Goal: Task Accomplishment & Management: Use online tool/utility

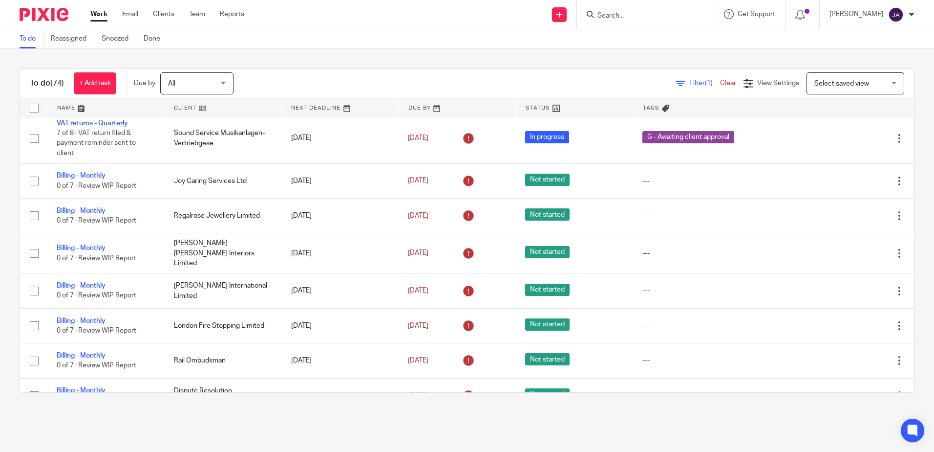
scroll to position [1906, 0]
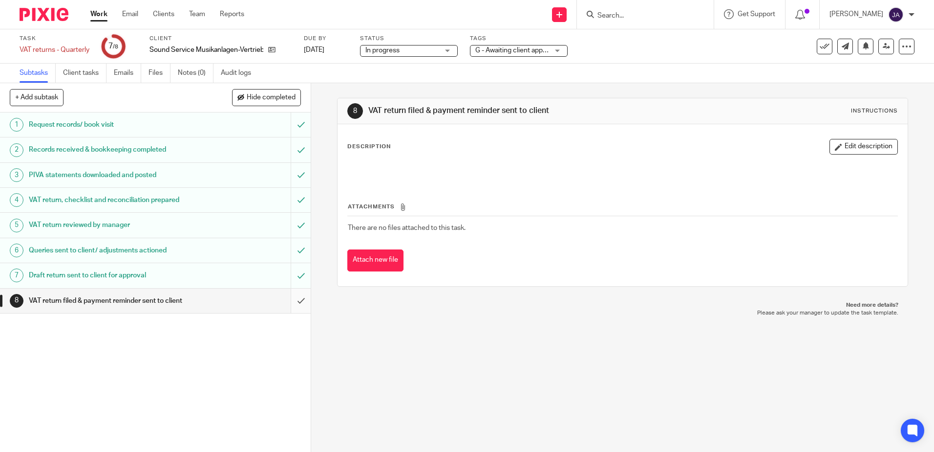
click at [290, 305] on input "submit" at bounding box center [155, 300] width 311 height 24
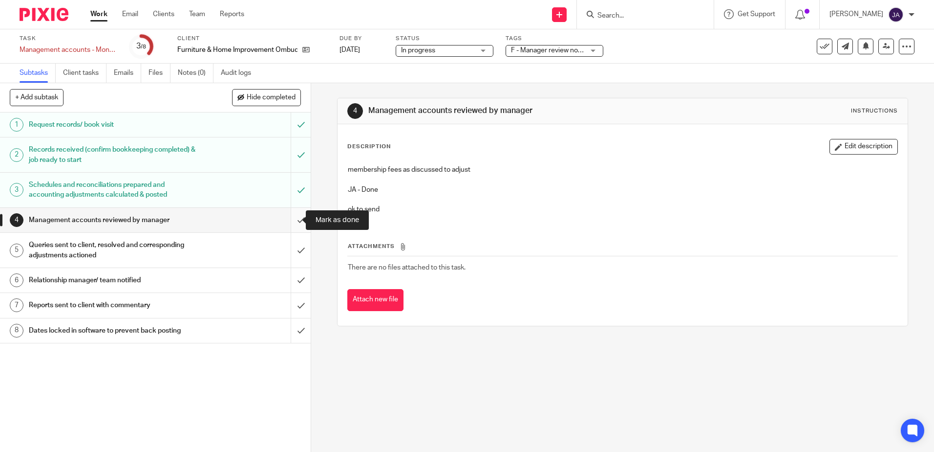
click at [291, 221] on input "submit" at bounding box center [155, 220] width 311 height 24
click at [293, 245] on input "submit" at bounding box center [155, 250] width 311 height 35
click at [292, 278] on input "submit" at bounding box center [155, 280] width 311 height 24
click at [288, 314] on input "submit" at bounding box center [155, 305] width 311 height 24
drag, startPoint x: 292, startPoint y: 346, endPoint x: 294, endPoint y: 319, distance: 26.9
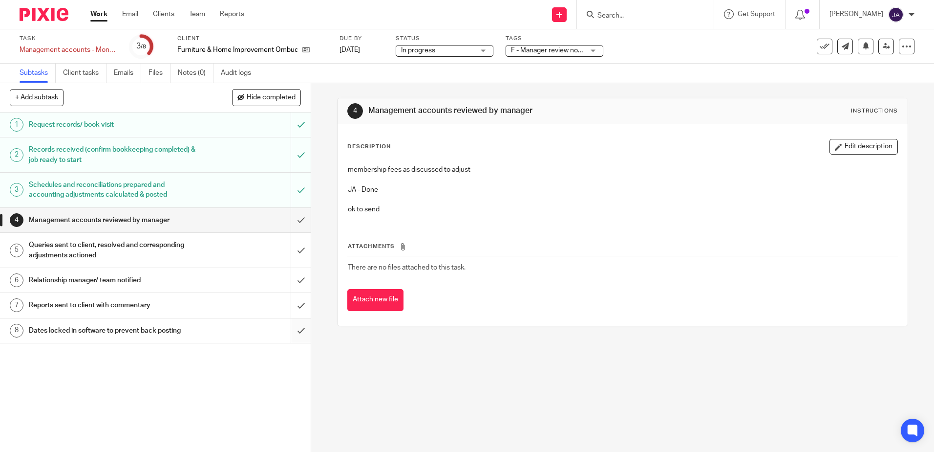
click at [293, 346] on div "1 Request records/ book visit 2 Records received (confirm bookkeeping completed…" at bounding box center [155, 281] width 311 height 339
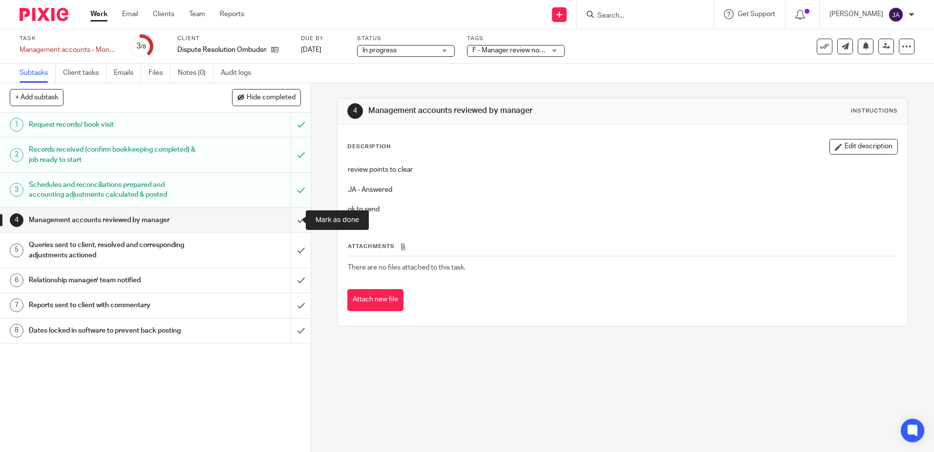
click at [294, 224] on input "submit" at bounding box center [155, 220] width 311 height 24
click at [293, 255] on input "submit" at bounding box center [155, 250] width 311 height 35
drag, startPoint x: 292, startPoint y: 285, endPoint x: 292, endPoint y: 292, distance: 6.9
click at [293, 285] on input "submit" at bounding box center [155, 280] width 311 height 24
click at [291, 303] on input "submit" at bounding box center [155, 305] width 311 height 24
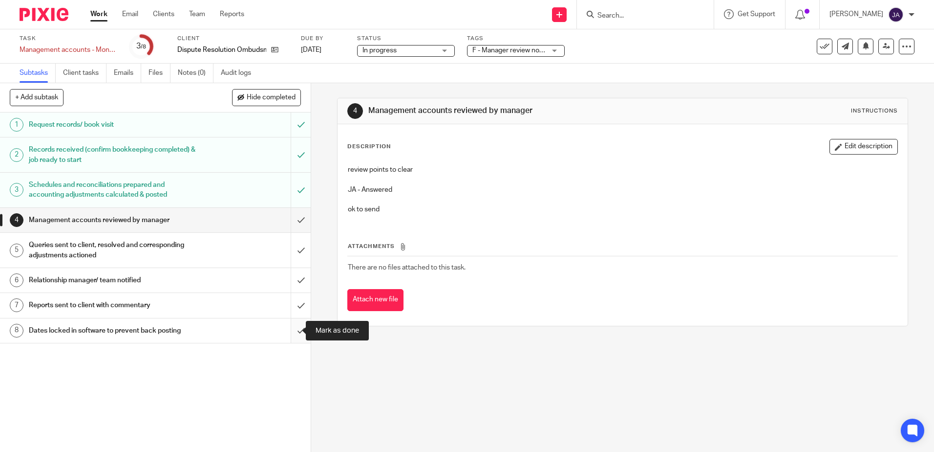
click at [292, 334] on input "submit" at bounding box center [155, 330] width 311 height 24
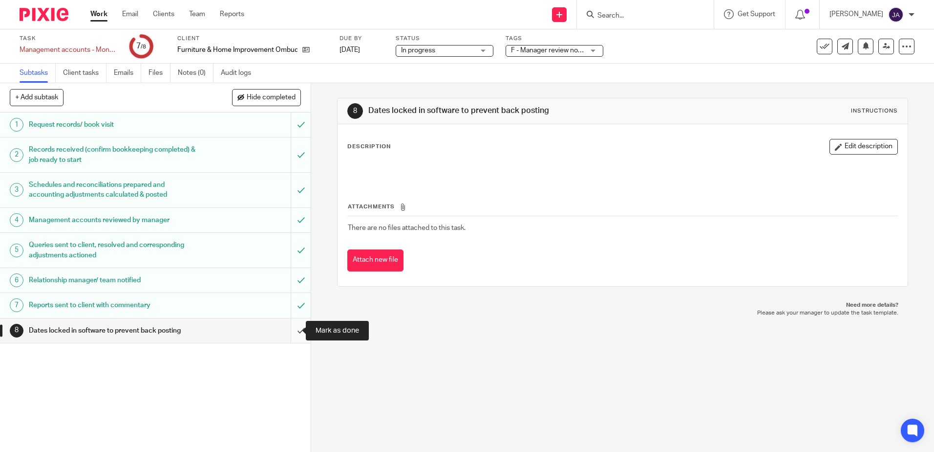
click at [289, 326] on input "submit" at bounding box center [155, 330] width 311 height 24
